Goal: Check status: Check status

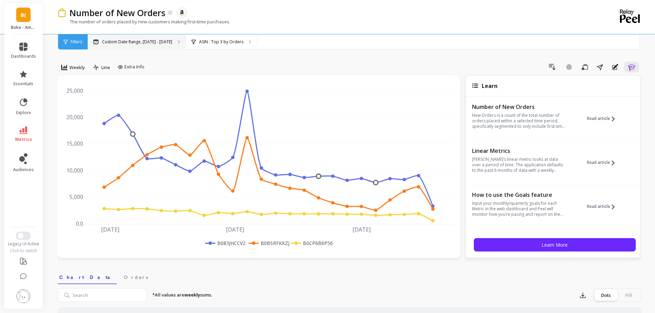
click at [145, 42] on p "Custom Date Range, [DATE] - [DATE]" at bounding box center [137, 42] width 70 height 6
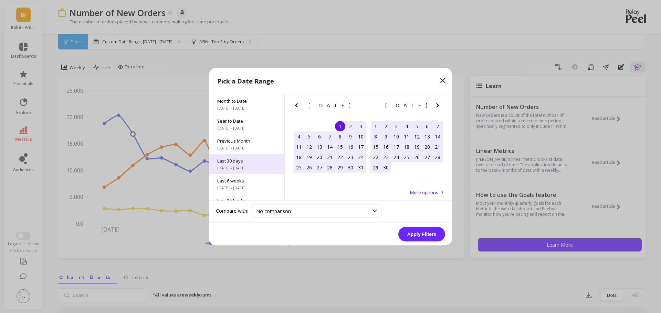
click at [251, 167] on span "[DATE] - [DATE]" at bounding box center [246, 168] width 59 height 6
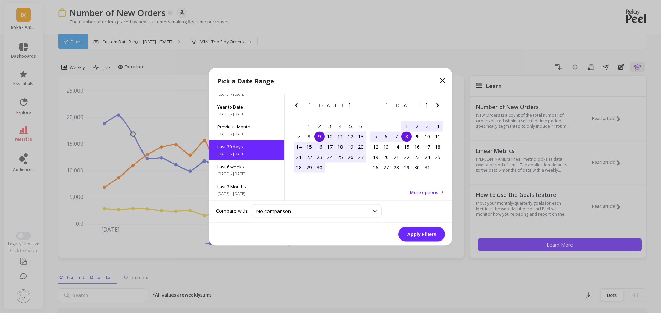
scroll to position [17, 0]
click at [424, 239] on button "Apply Filters" at bounding box center [421, 234] width 47 height 14
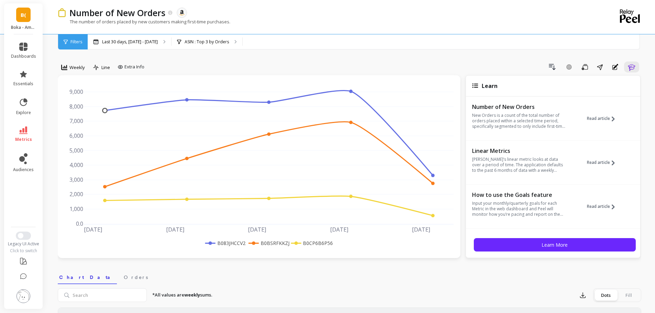
click at [354, 271] on nav "Chart Data Orders" at bounding box center [350, 277] width 584 height 16
click at [123, 42] on p "Last 30 days, [DATE] - [DATE]" at bounding box center [130, 42] width 56 height 6
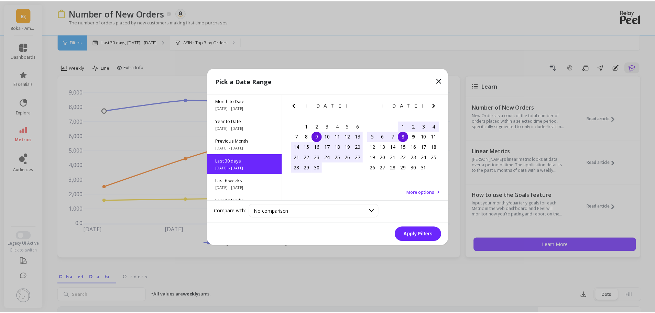
scroll to position [17, 0]
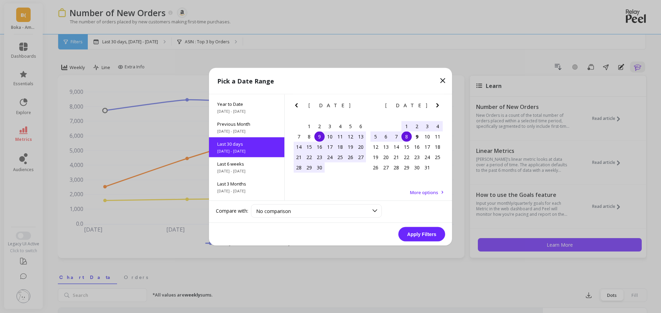
click at [320, 135] on div "9" at bounding box center [319, 136] width 10 height 10
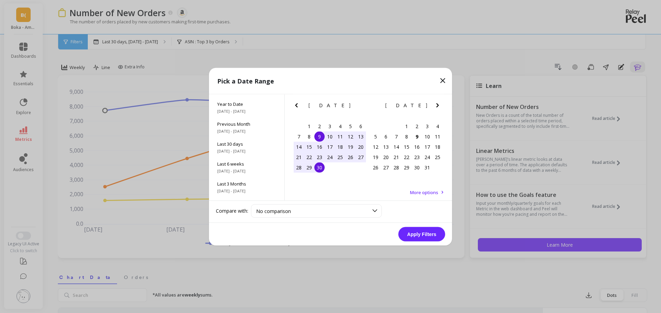
click at [318, 169] on div "30" at bounding box center [319, 167] width 10 height 10
click at [417, 233] on button "Apply Filters" at bounding box center [421, 234] width 47 height 14
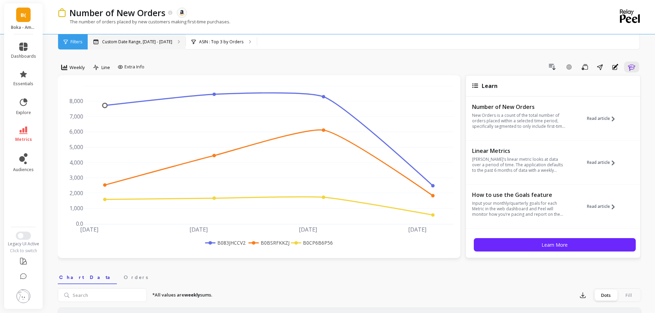
click at [147, 42] on p "Custom Date Range, [DATE] - [DATE]" at bounding box center [137, 42] width 70 height 6
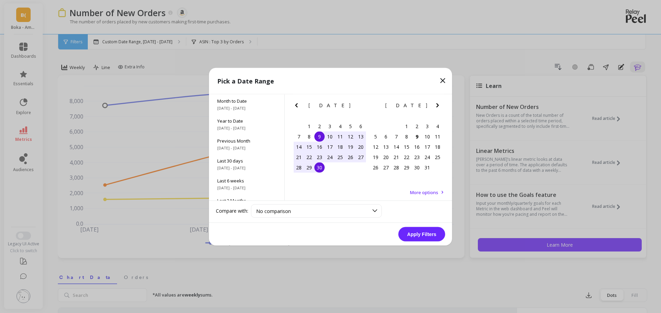
click at [296, 102] on icon "Previous Month" at bounding box center [296, 105] width 8 height 8
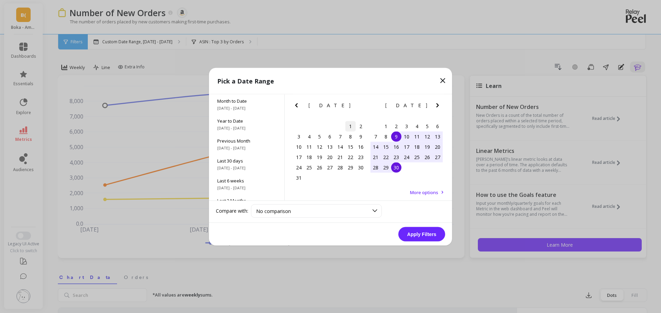
click at [353, 127] on div "1" at bounding box center [350, 126] width 10 height 10
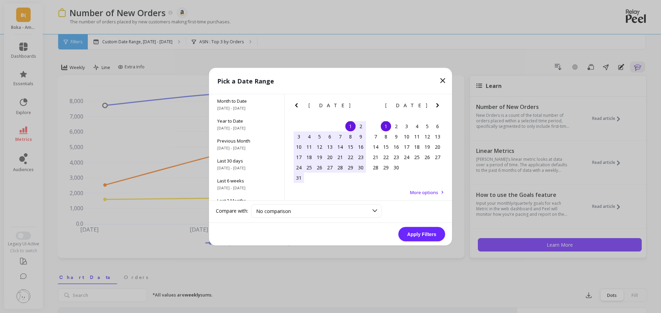
click at [382, 126] on div "1" at bounding box center [386, 126] width 10 height 10
click at [371, 159] on div "21" at bounding box center [375, 157] width 10 height 10
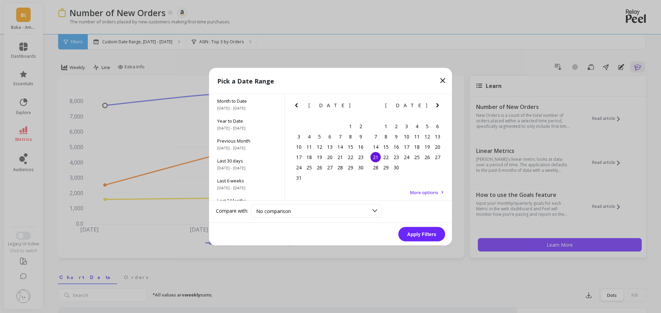
click at [415, 234] on button "Apply Filters" at bounding box center [421, 234] width 47 height 14
click at [386, 127] on div "1" at bounding box center [386, 126] width 10 height 10
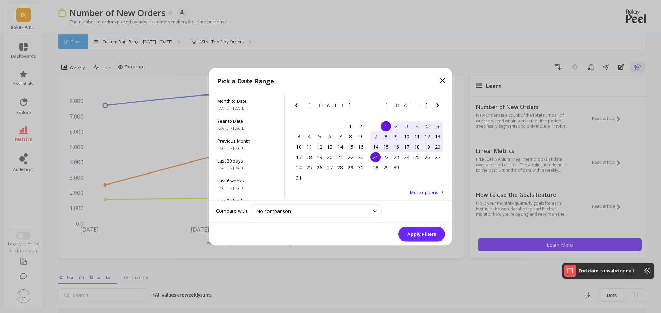
click at [375, 158] on div "21" at bounding box center [375, 157] width 10 height 10
click at [418, 239] on button "Apply Filters" at bounding box center [421, 234] width 47 height 14
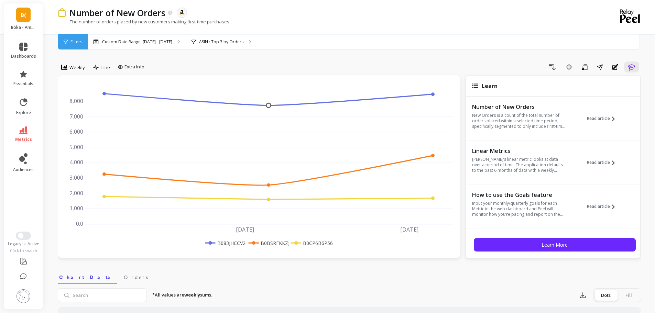
click at [483, 276] on nav "Chart Data Orders" at bounding box center [350, 277] width 584 height 16
drag, startPoint x: 251, startPoint y: 281, endPoint x: 223, endPoint y: 254, distance: 39.7
click at [251, 281] on nav "Chart Data Orders" at bounding box center [350, 277] width 584 height 16
click at [24, 136] on link "metrics" at bounding box center [23, 135] width 25 height 16
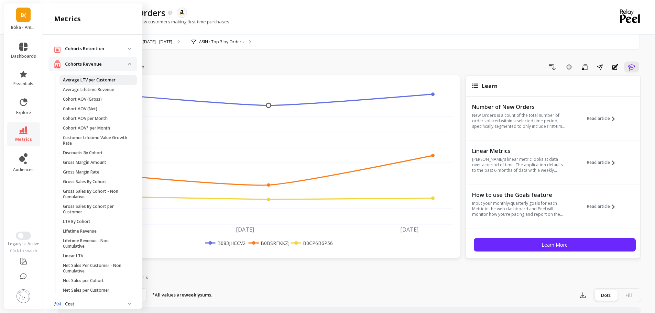
click at [100, 79] on p "Average LTV per Customer" at bounding box center [89, 80] width 53 height 6
